Goal: Check status: Check status

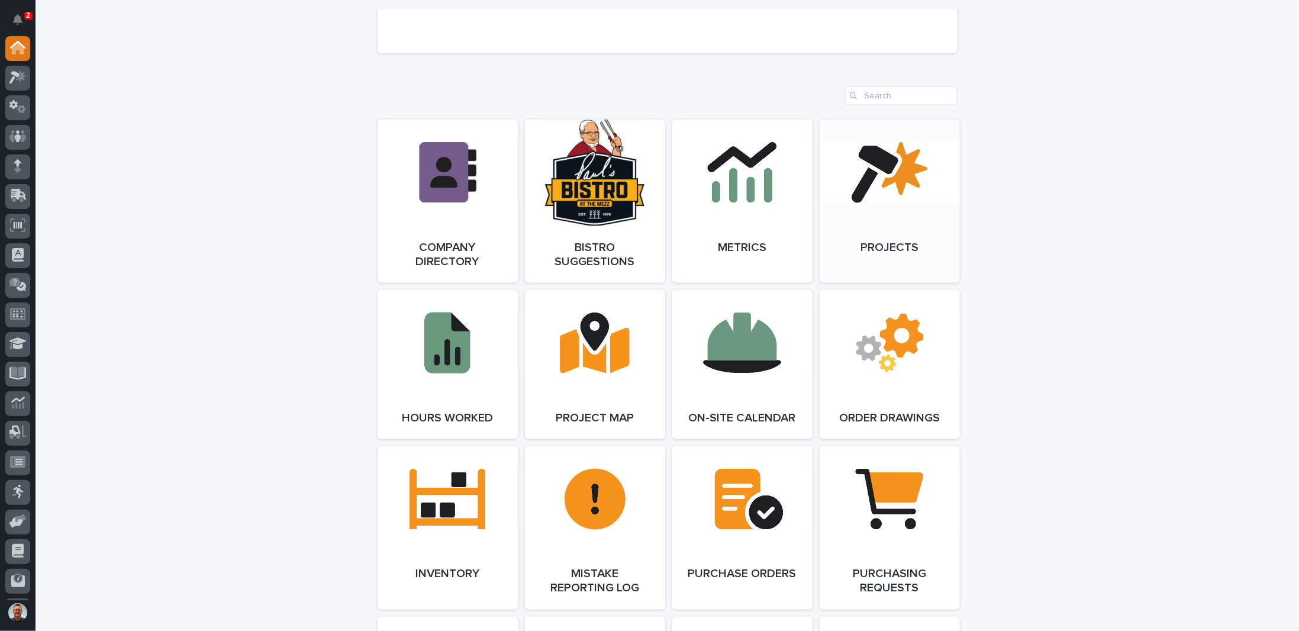
scroll to position [1302, 0]
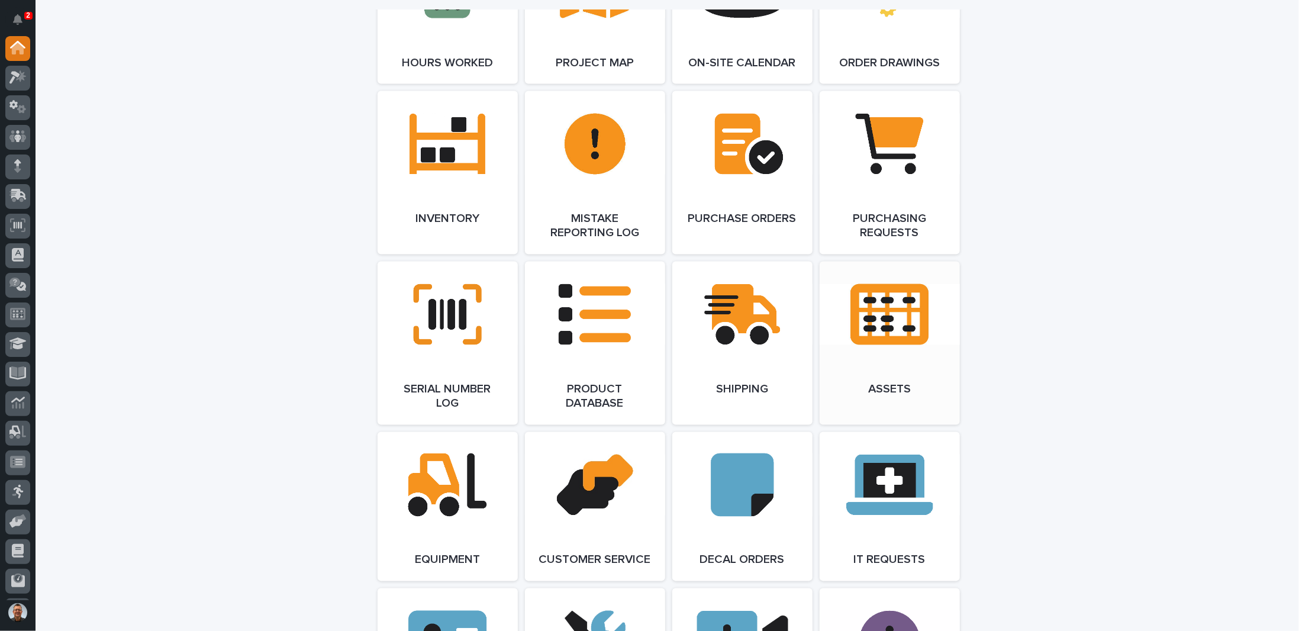
click at [885, 321] on link "Open Link" at bounding box center [890, 343] width 140 height 163
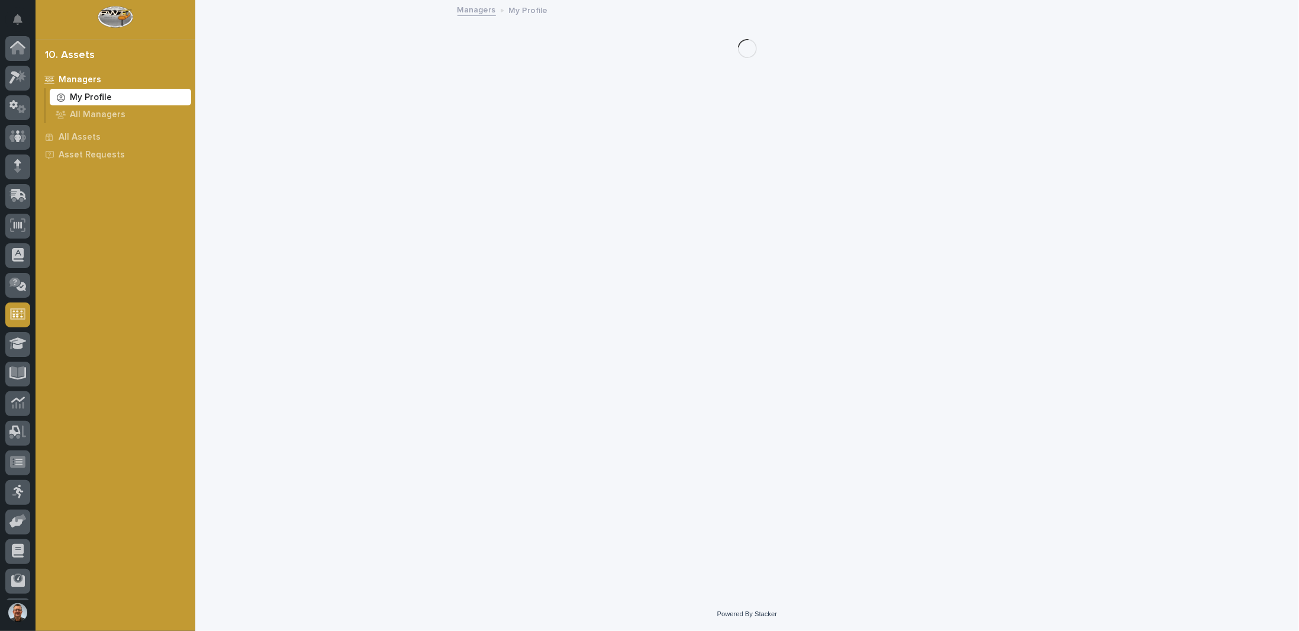
scroll to position [57, 0]
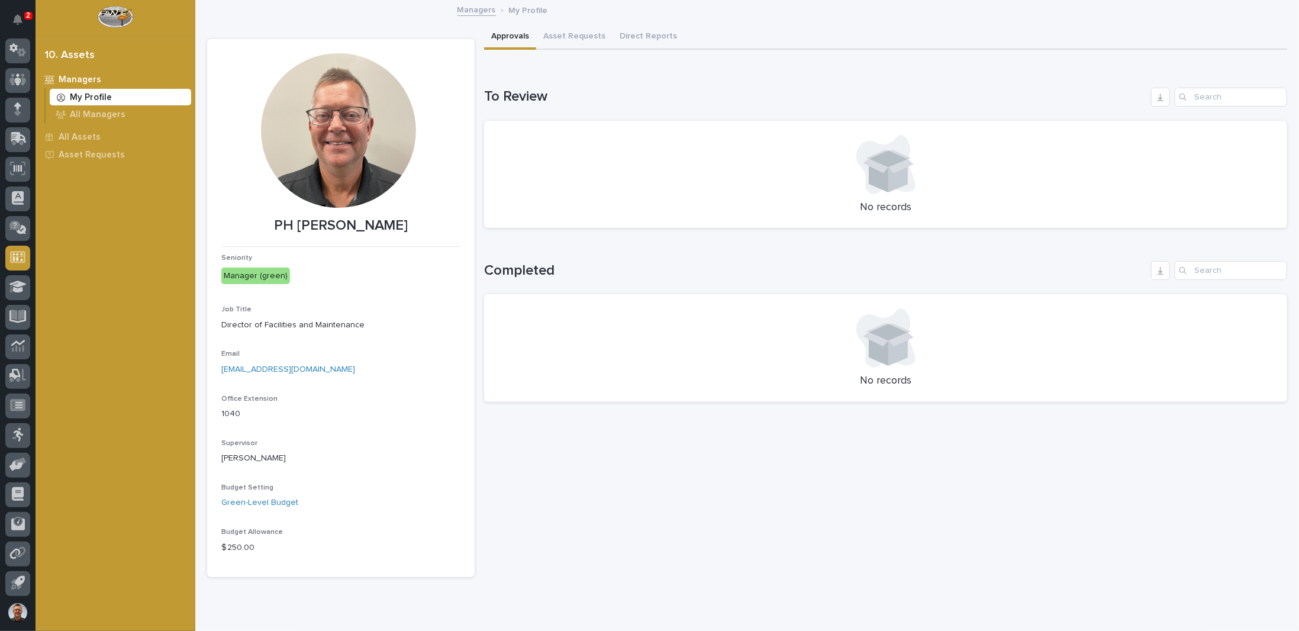
click at [472, 9] on link "Managers" at bounding box center [477, 9] width 38 height 14
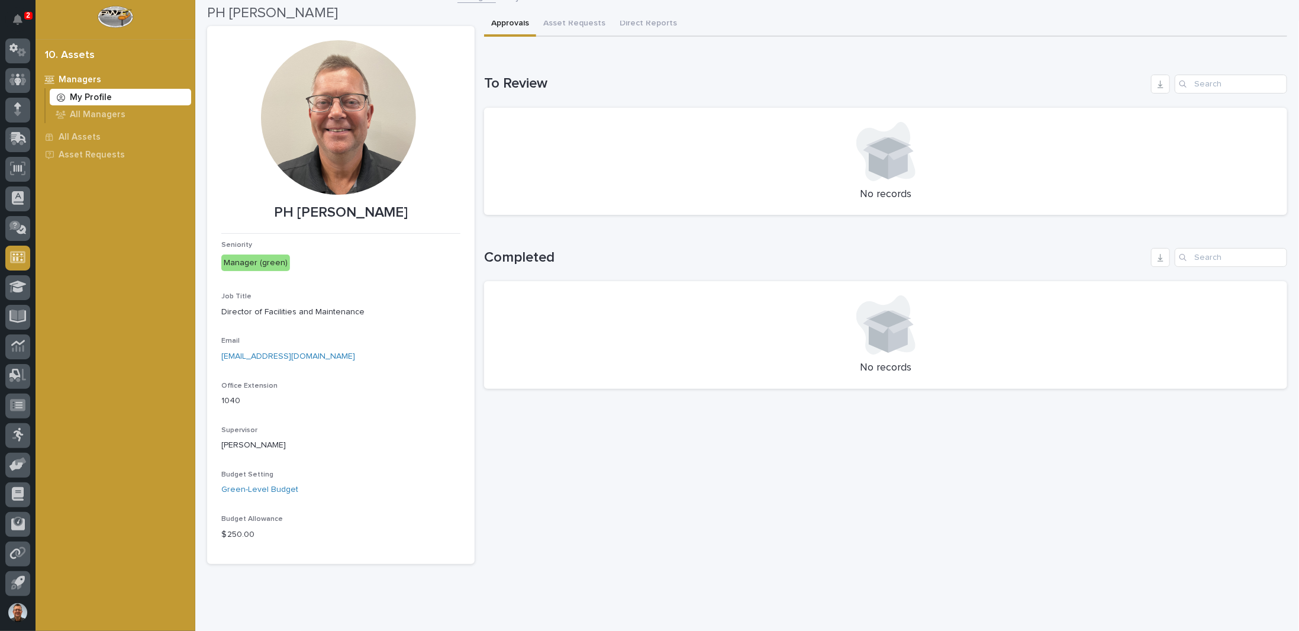
scroll to position [0, 0]
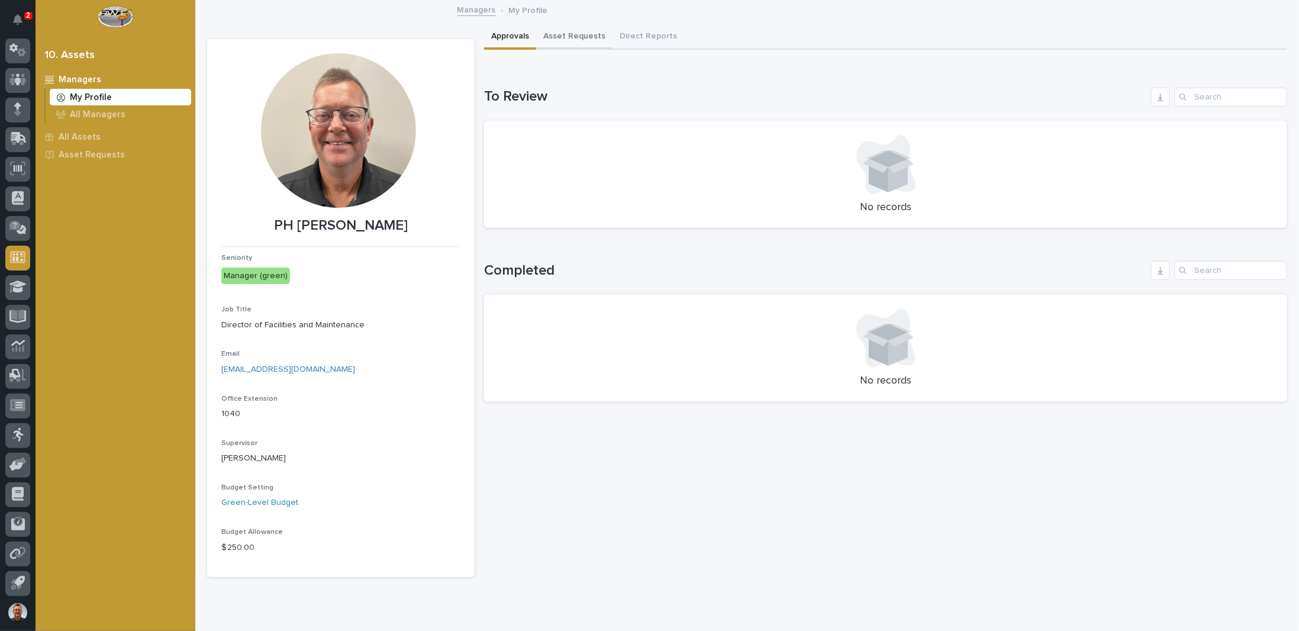
click at [571, 34] on button "Asset Requests" at bounding box center [574, 37] width 76 height 25
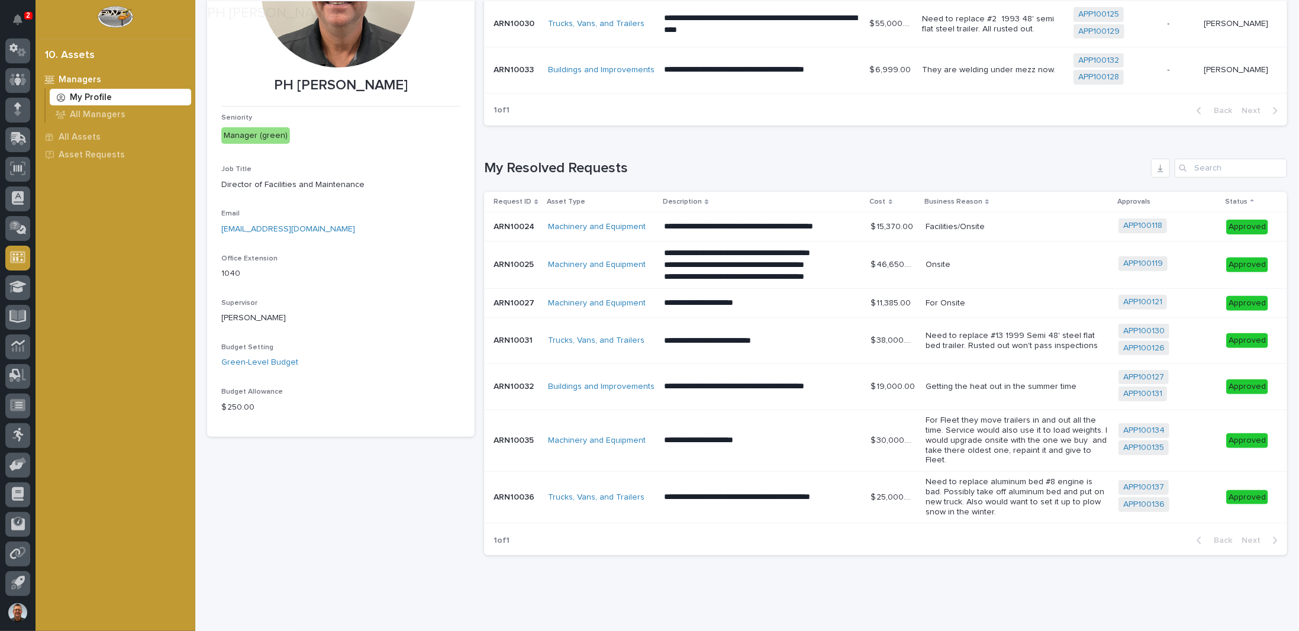
scroll to position [162, 0]
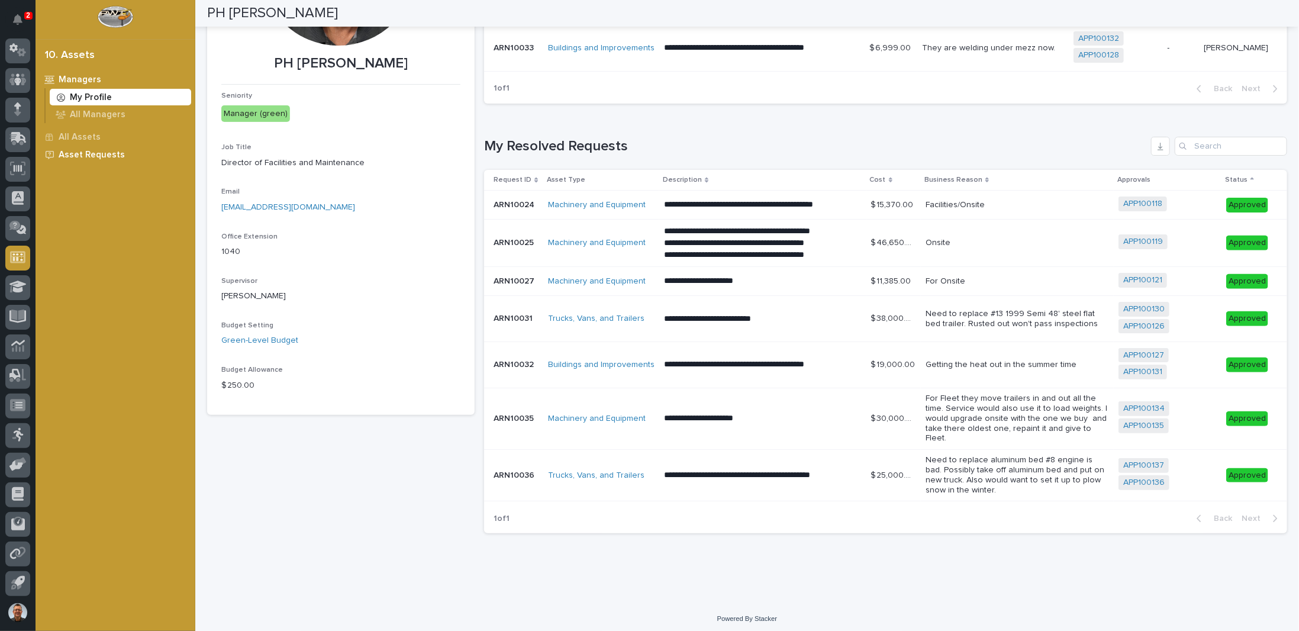
click at [70, 154] on p "Asset Requests" at bounding box center [92, 155] width 66 height 11
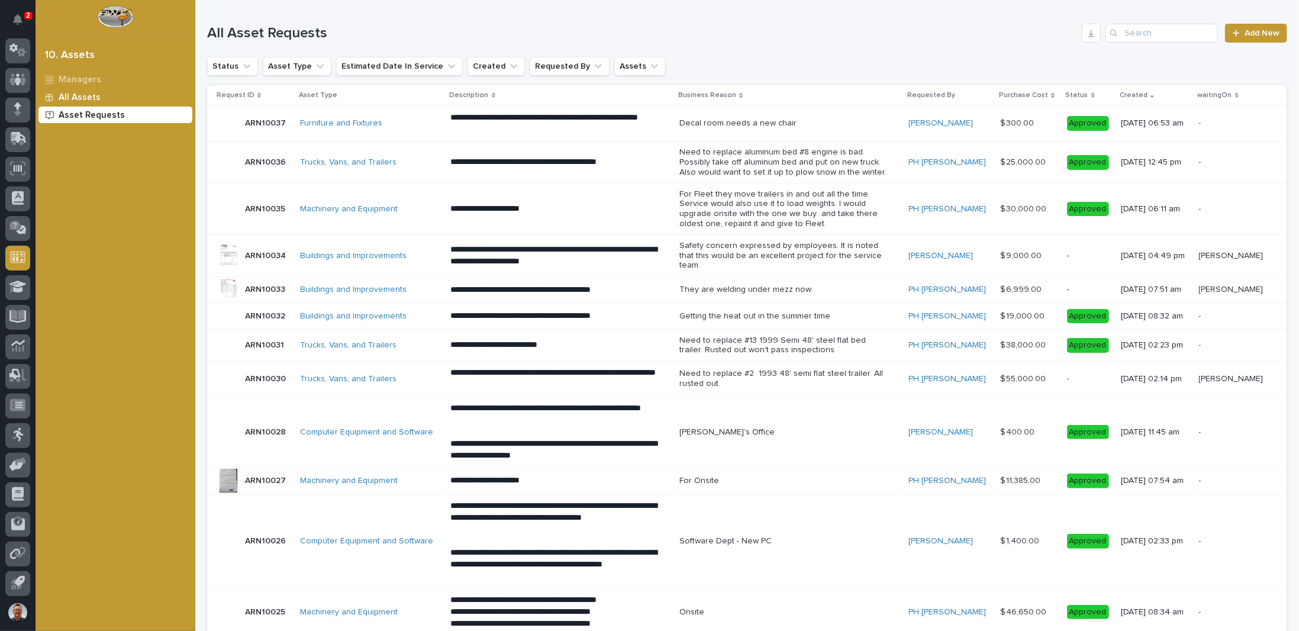
click at [86, 101] on p "All Assets" at bounding box center [80, 97] width 42 height 11
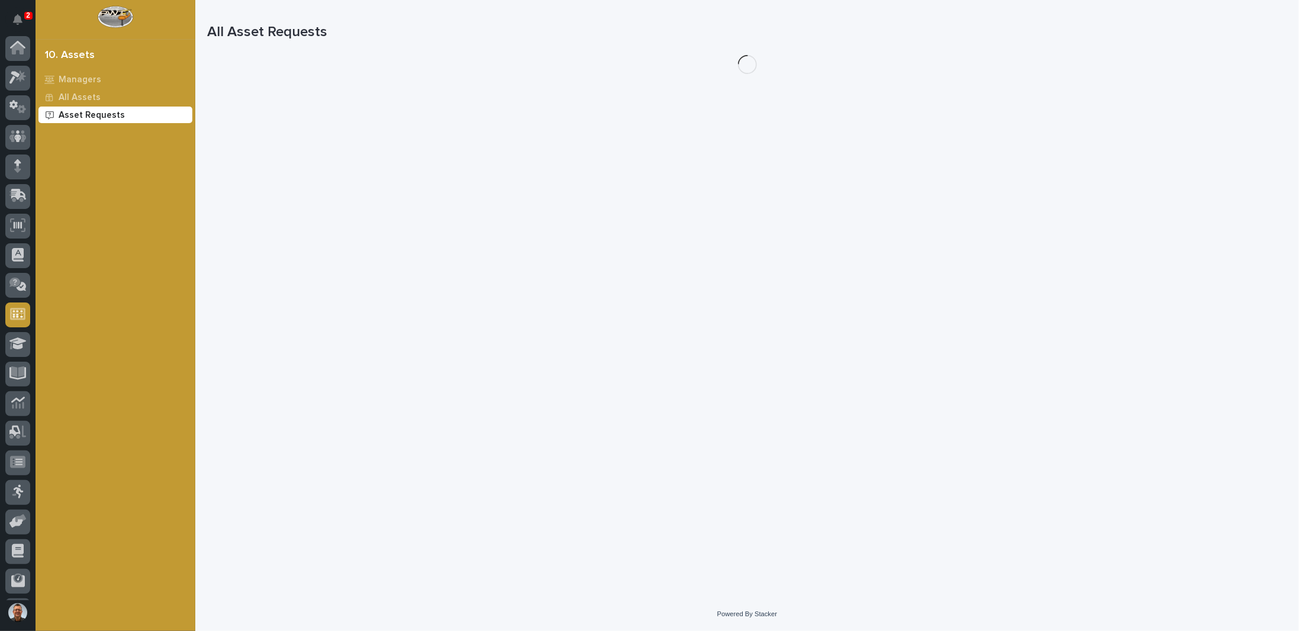
scroll to position [57, 0]
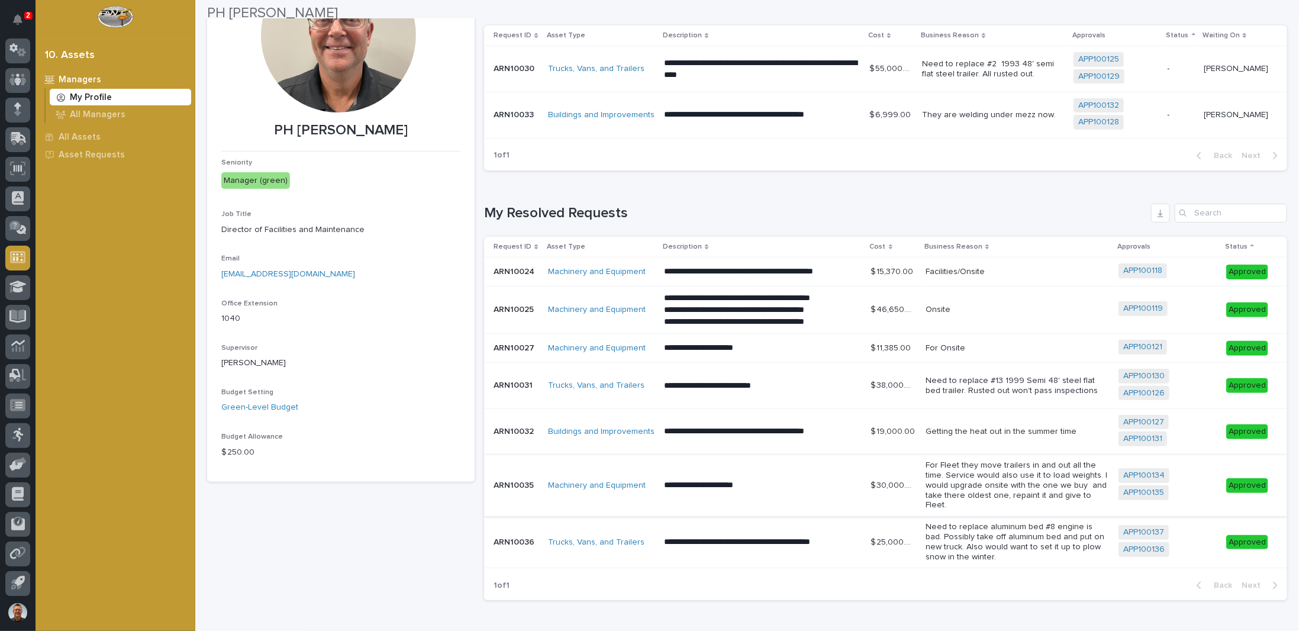
scroll to position [118, 0]
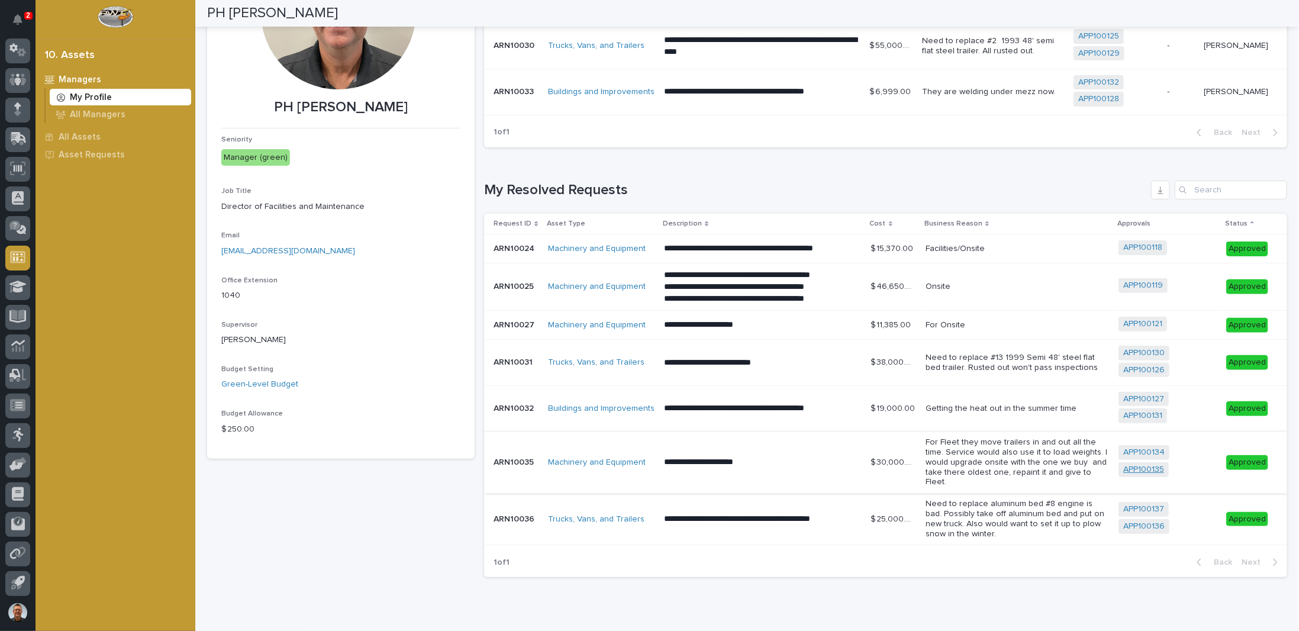
click at [1130, 473] on link "APP100135" at bounding box center [1143, 470] width 41 height 10
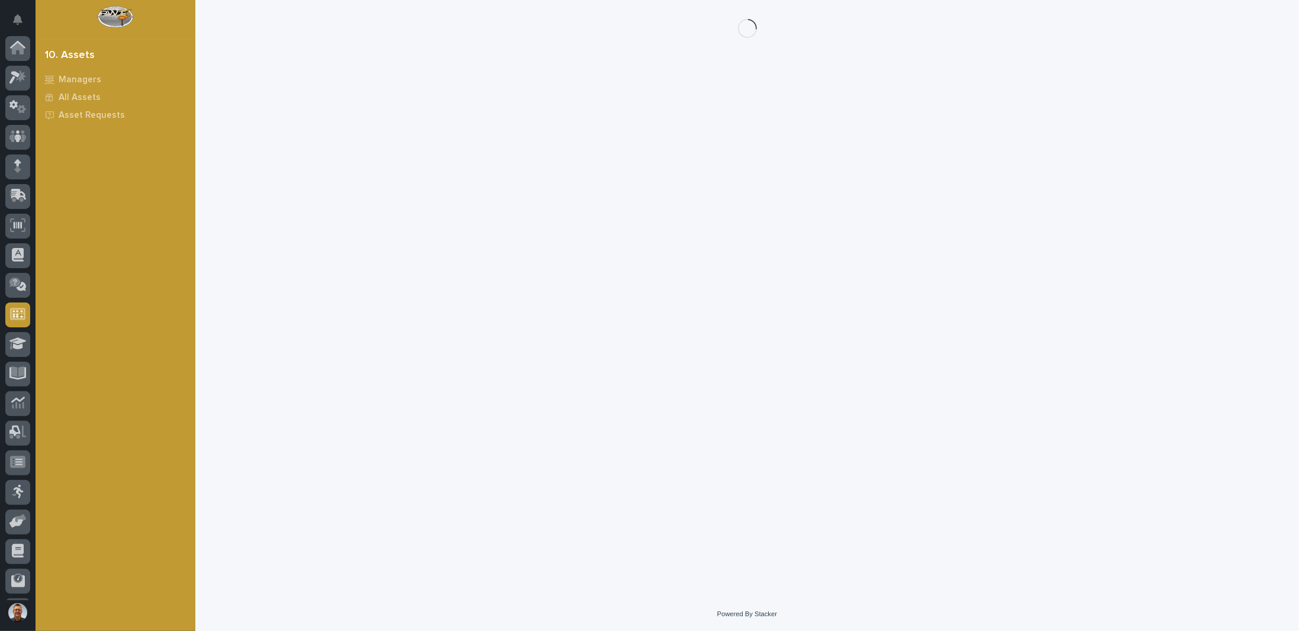
scroll to position [57, 0]
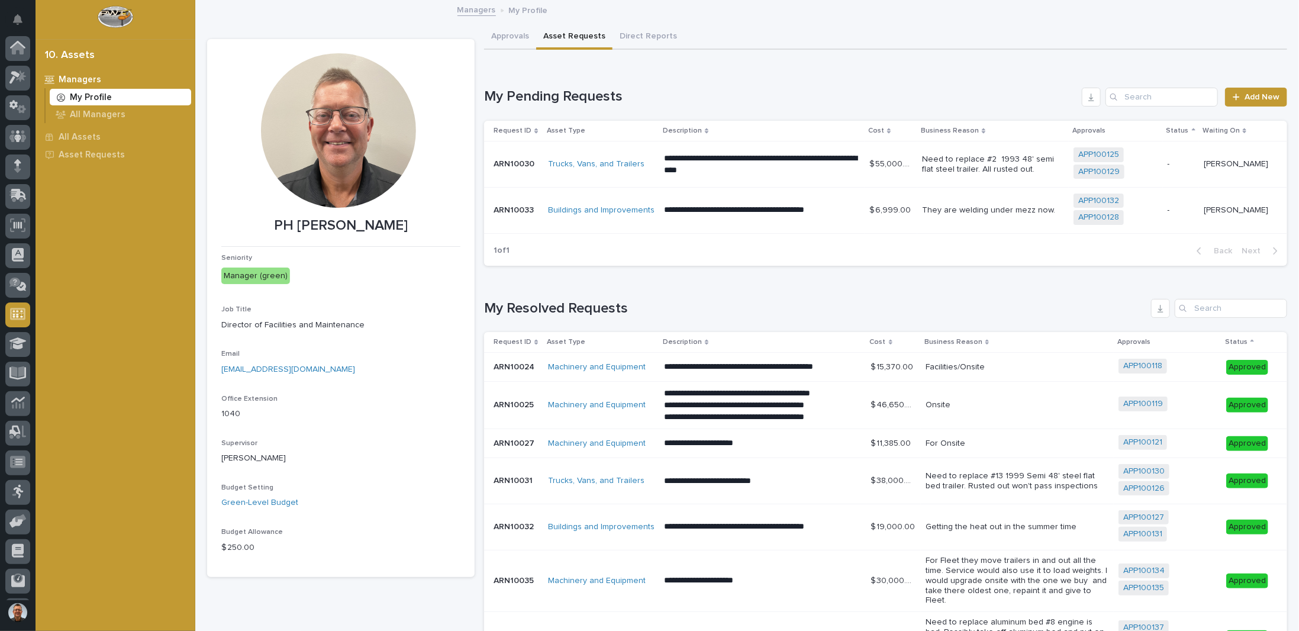
scroll to position [57, 0]
click at [1147, 571] on link "APP100134" at bounding box center [1143, 571] width 41 height 10
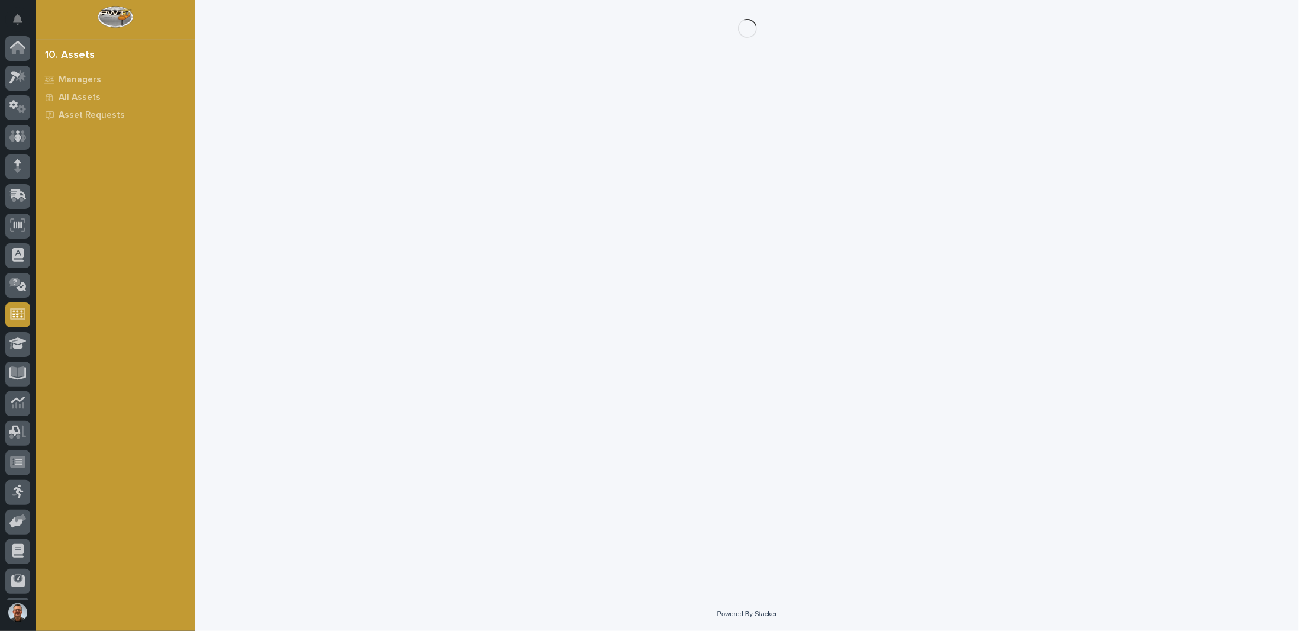
scroll to position [57, 0]
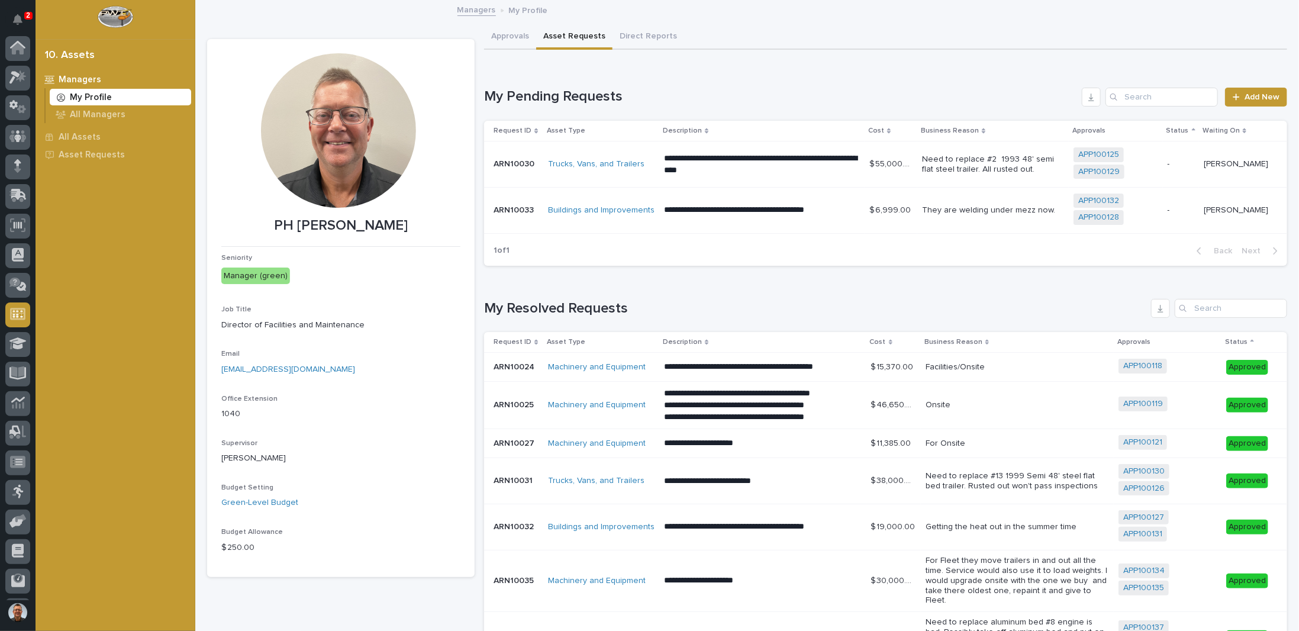
scroll to position [57, 0]
click at [88, 137] on p "All Assets" at bounding box center [80, 137] width 42 height 11
